Goal: Use online tool/utility: Utilize a website feature to perform a specific function

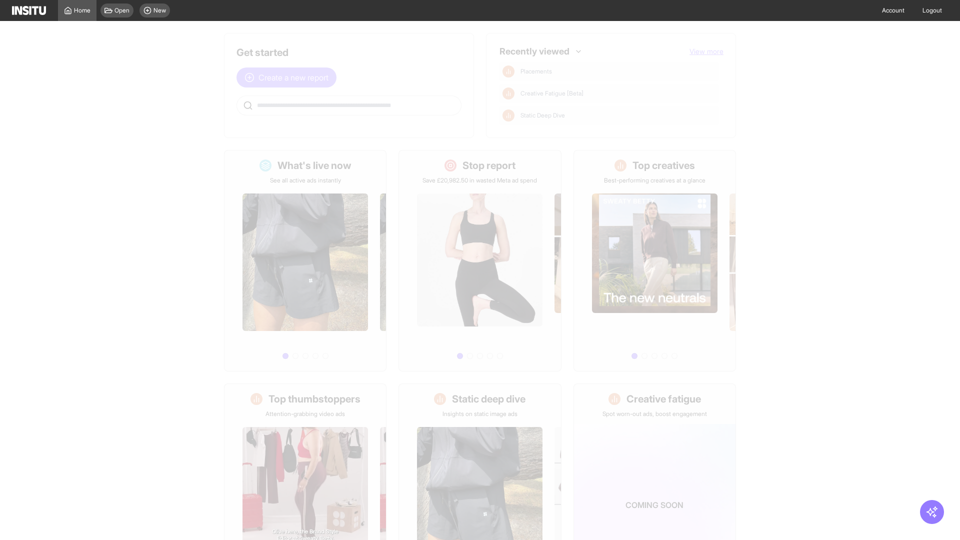
click at [289, 78] on span "Create a new report" at bounding box center [294, 78] width 70 height 12
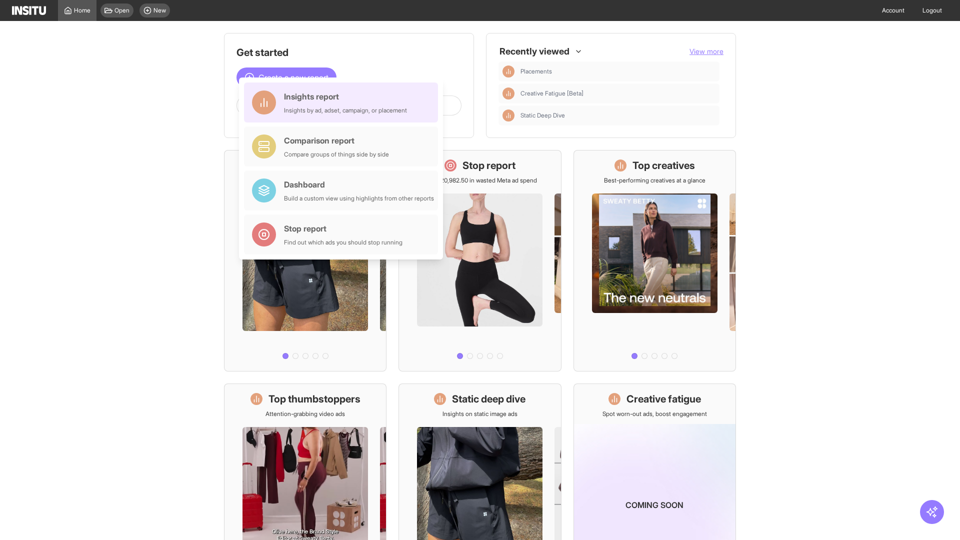
click at [344, 103] on div "Insights report Insights by ad, adset, campaign, or placement" at bounding box center [345, 103] width 123 height 24
